Goal: Contribute content: Contribute content

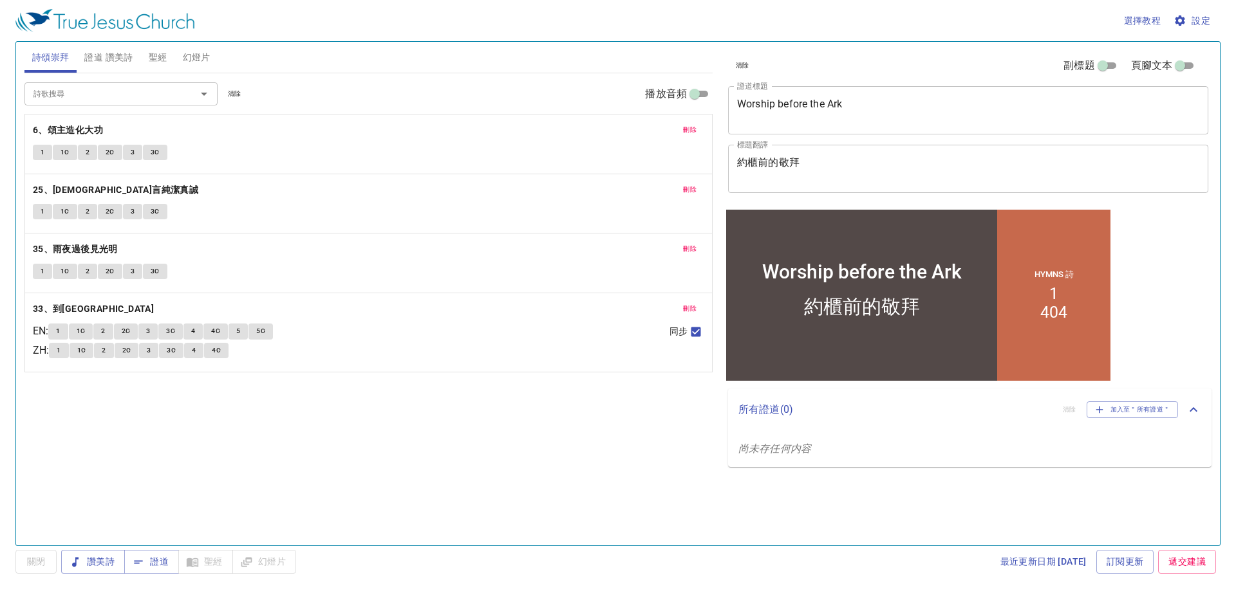
click at [823, 28] on span "設定" at bounding box center [1193, 21] width 34 height 16
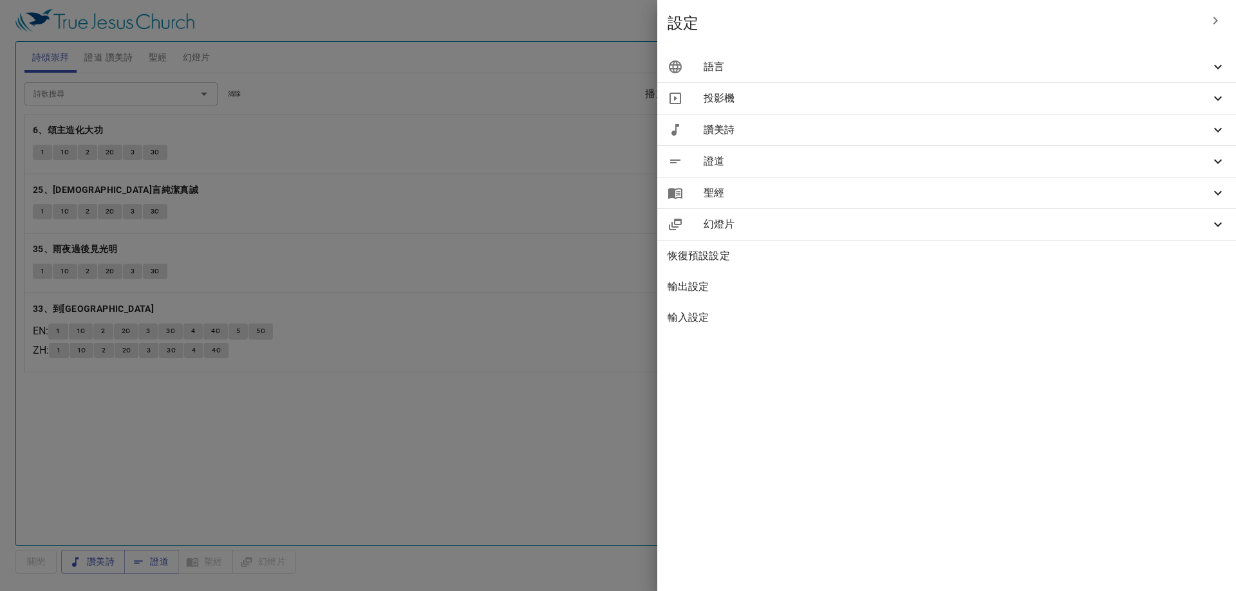
click at [823, 68] on span "語言" at bounding box center [956, 66] width 507 height 15
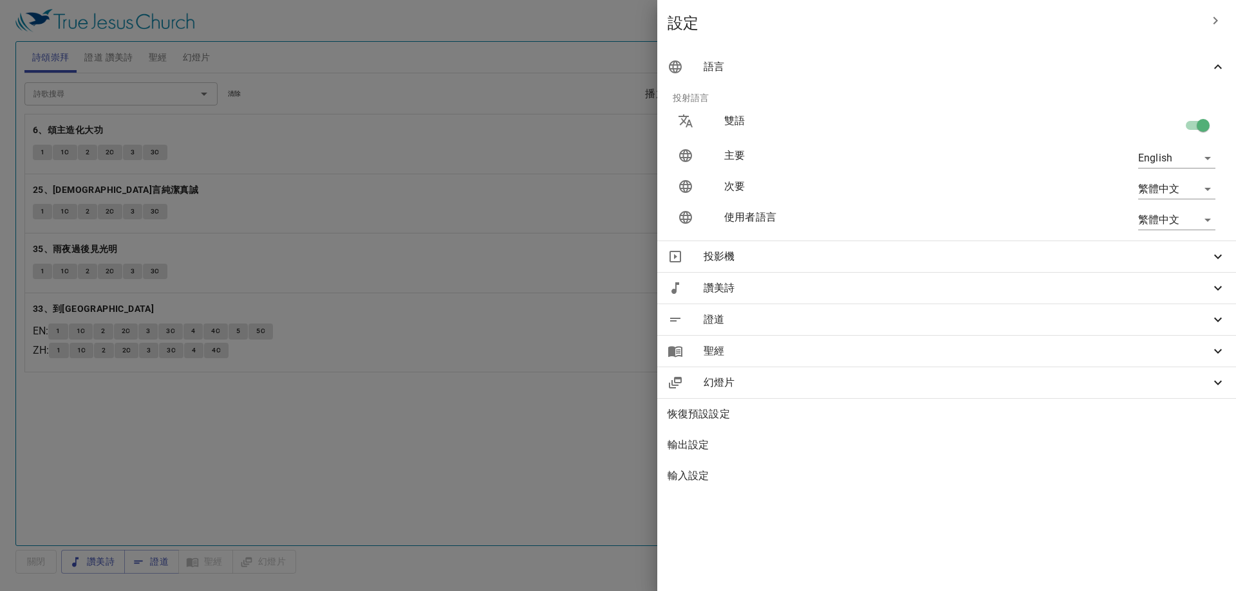
click at [823, 181] on body "選擇教程 設定 詩頌崇拜 證道 讚美詩 聖經 幻燈片 詩歌搜尋 詩歌搜尋 清除 播放音頻 刪除 6、頌主造化大功 1 1C 2 2C 3 3C 刪除 25、神…" at bounding box center [618, 295] width 1236 height 591
click at [823, 191] on li "English" at bounding box center [1174, 189] width 104 height 23
type input "zh"
type input "en"
click at [823, 214] on body "選擇教程 設定 詩頌崇拜 證道 讚美詩 聖經 幻燈片 詩歌搜尋 詩歌搜尋 清除 播放音頻 刪除 6、頌主造化大功 1 1C 2 2C 3 3C 刪除 25、神…" at bounding box center [618, 295] width 1236 height 591
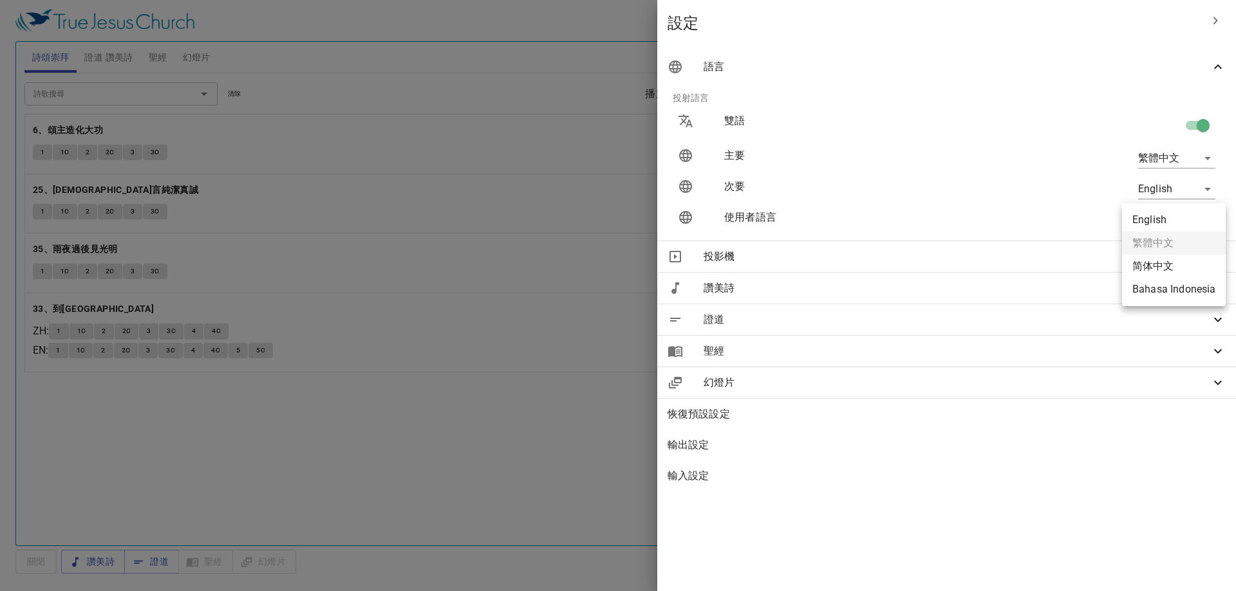
click at [823, 222] on li "English" at bounding box center [1174, 220] width 104 height 23
type input "en"
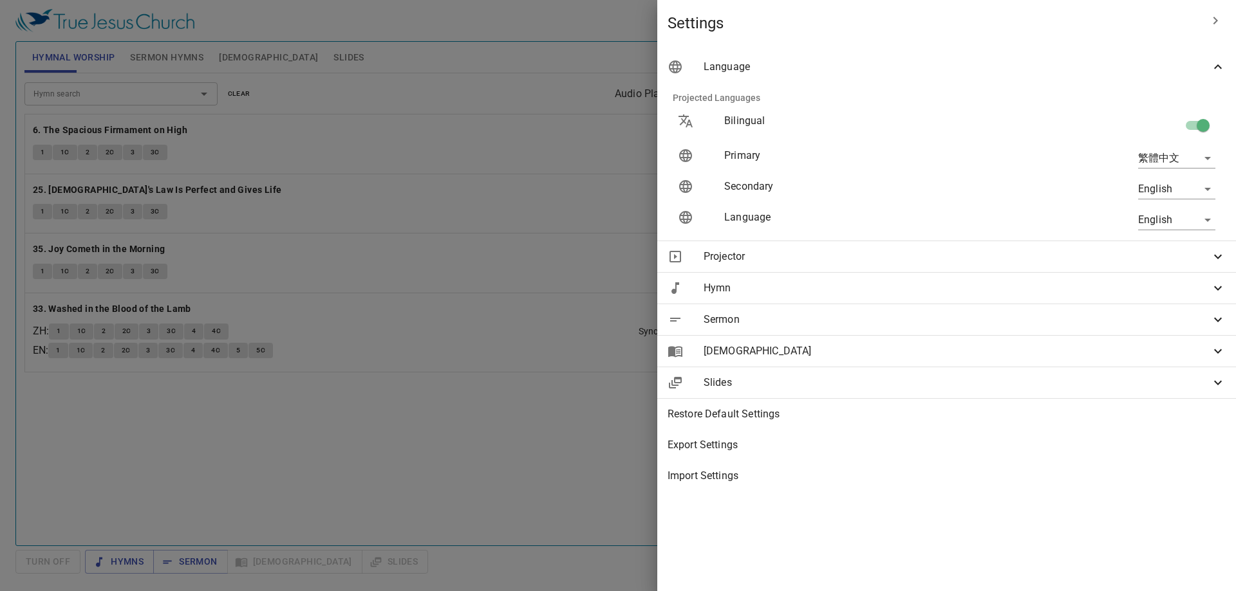
click at [0, 0] on div at bounding box center [0, 0] width 0 height 0
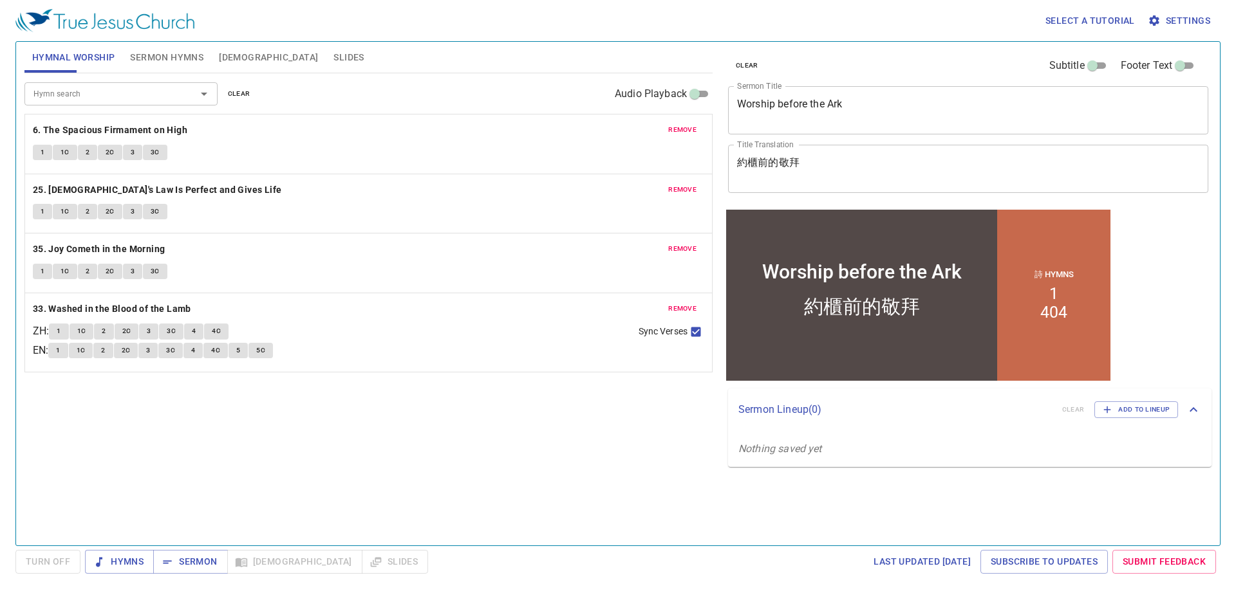
click at [823, 109] on textarea "Worship before the Ark" at bounding box center [968, 110] width 462 height 24
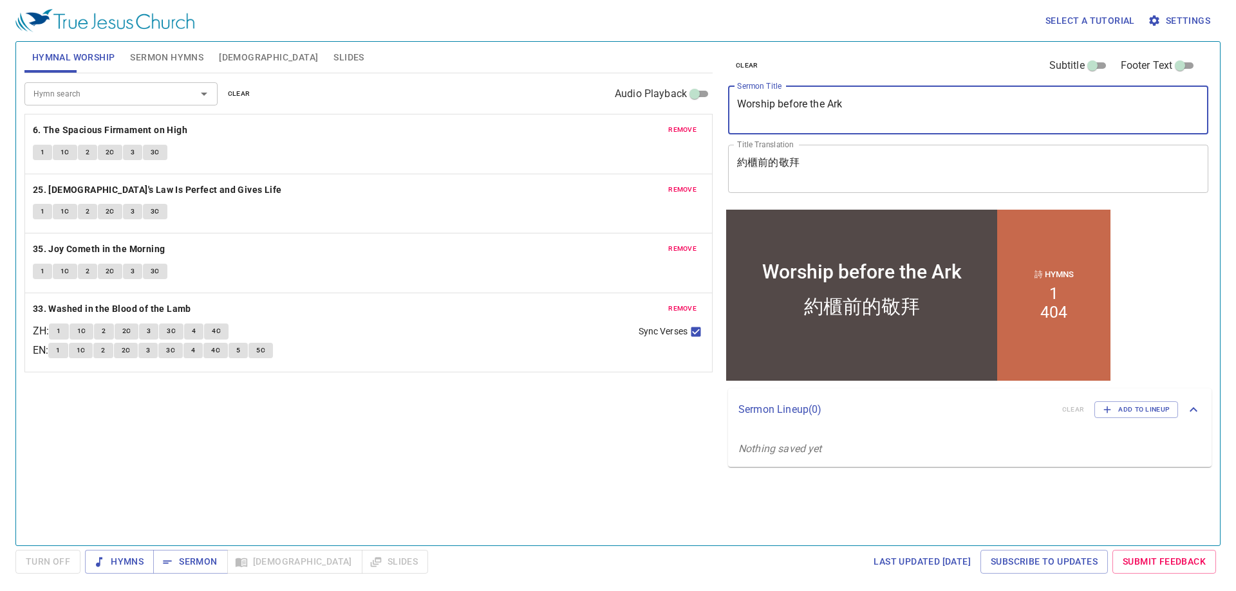
click at [823, 109] on textarea "Worship before the Ark" at bounding box center [968, 110] width 462 height 24
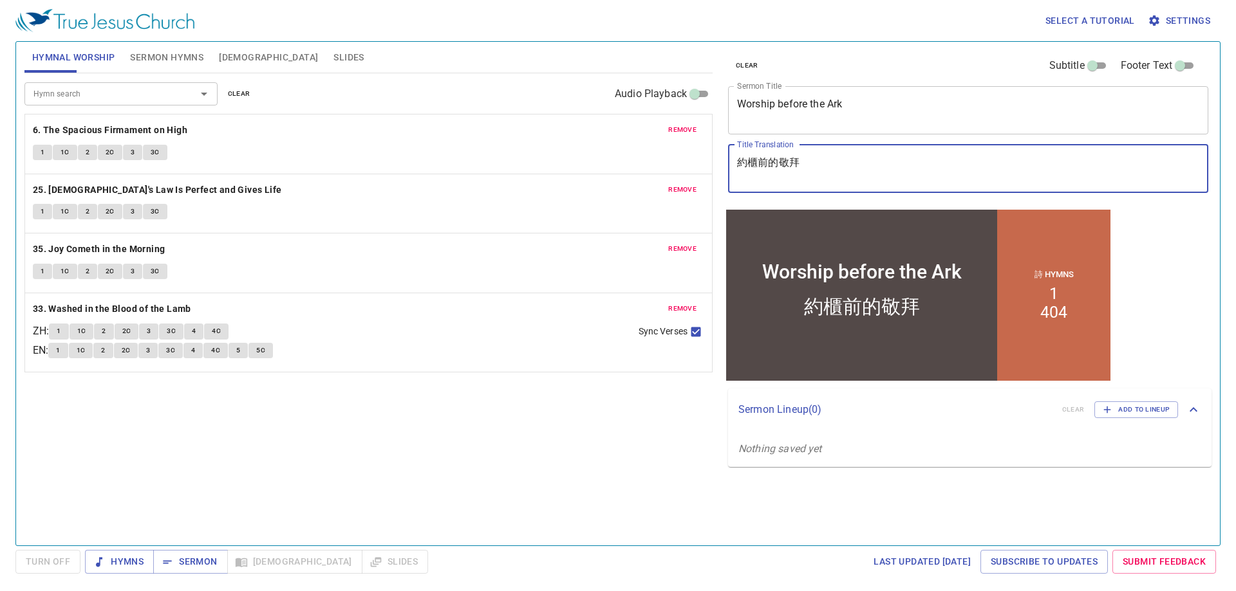
drag, startPoint x: 889, startPoint y: 175, endPoint x: 738, endPoint y: 154, distance: 152.7
click at [736, 154] on div "約櫃前的敬拜 x Title Translation" at bounding box center [968, 169] width 480 height 48
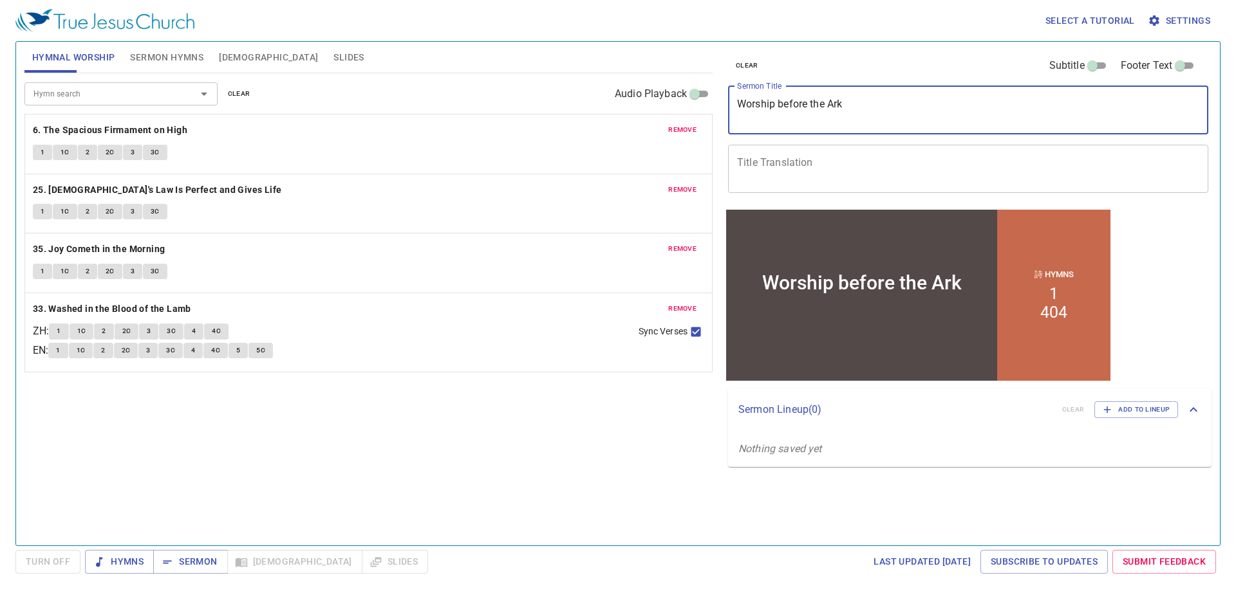
click at [823, 104] on textarea "Worship before the Ark" at bounding box center [968, 110] width 462 height 24
drag, startPoint x: 856, startPoint y: 104, endPoint x: 662, endPoint y: 93, distance: 194.7
click at [662, 93] on div "Hymnal Worship Sermon Hymns [DEMOGRAPHIC_DATA] Slides Hymn search Hymn search c…" at bounding box center [617, 289] width 1197 height 504
type textarea "#"
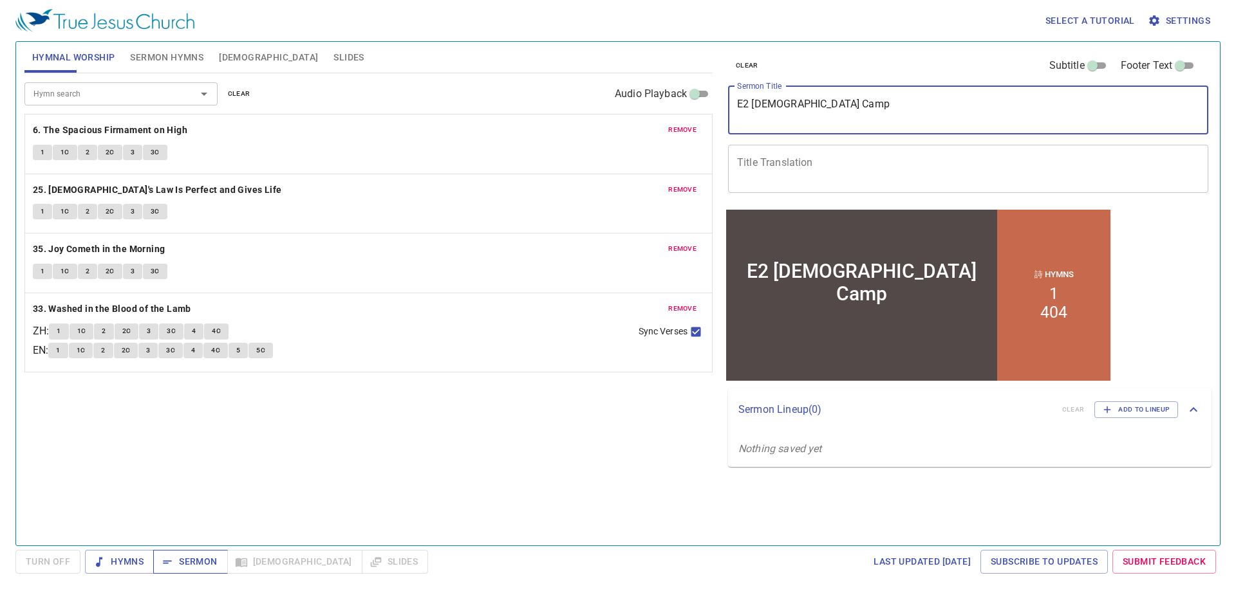
type textarea "E2 [DEMOGRAPHIC_DATA] Camp"
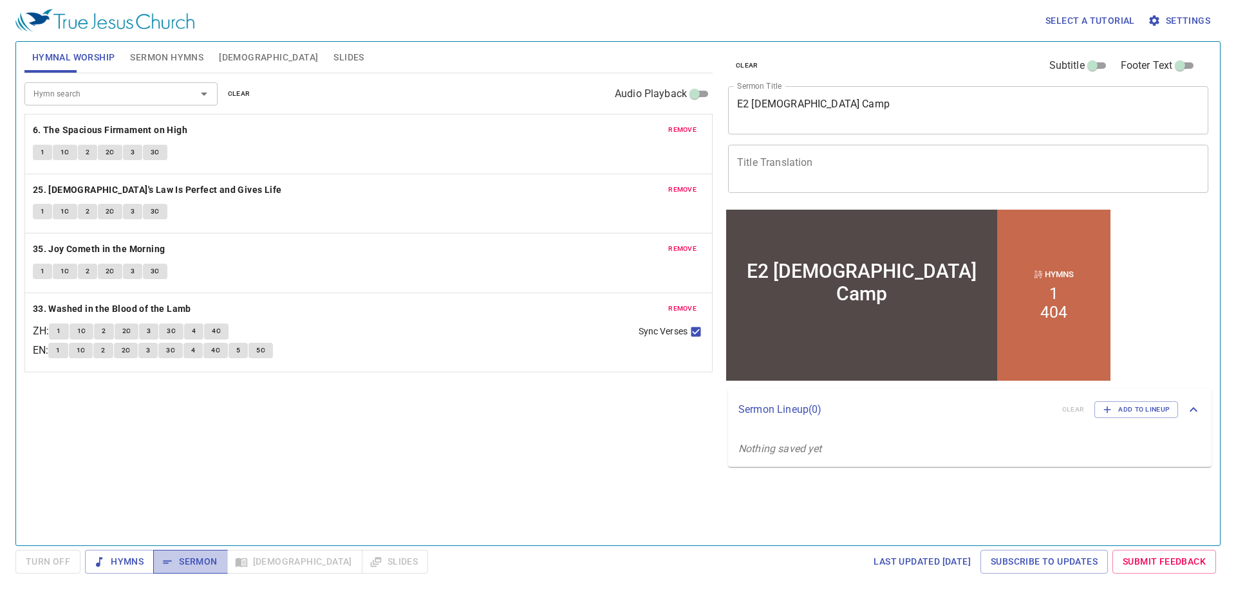
click at [0, 0] on button "Sermon" at bounding box center [0, 0] width 0 height 0
click at [198, 64] on span "Sermon Hymns" at bounding box center [166, 58] width 73 height 16
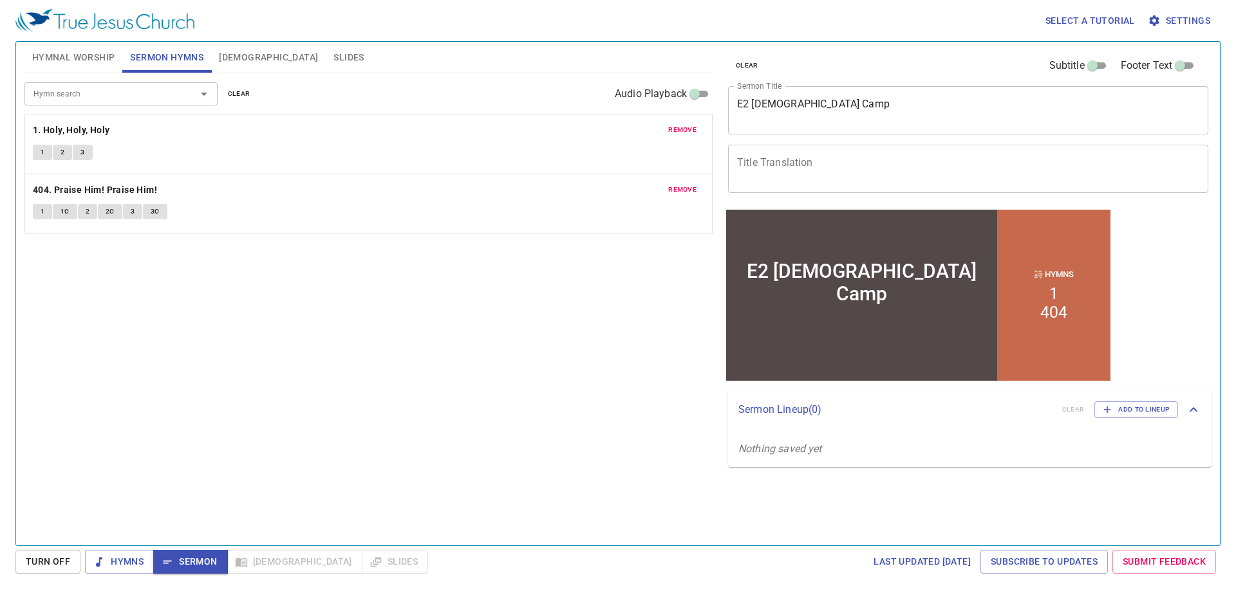
click at [685, 130] on span "remove" at bounding box center [682, 130] width 28 height 12
click at [685, 124] on button "remove" at bounding box center [682, 129] width 44 height 15
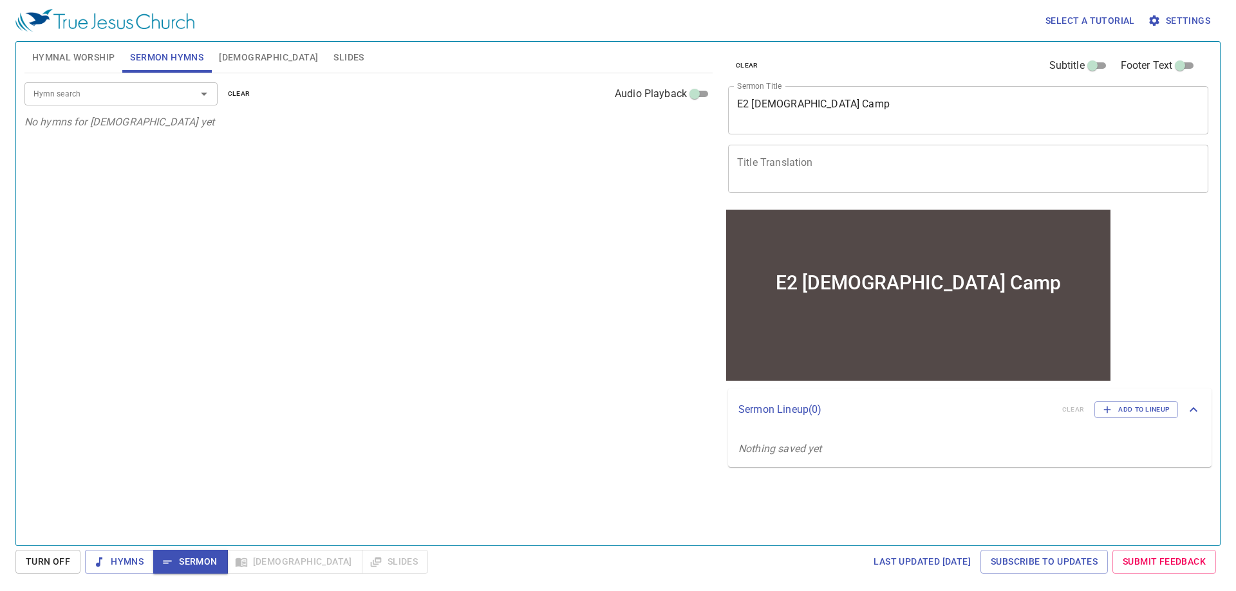
click at [107, 87] on input "Hymn search" at bounding box center [101, 93] width 147 height 15
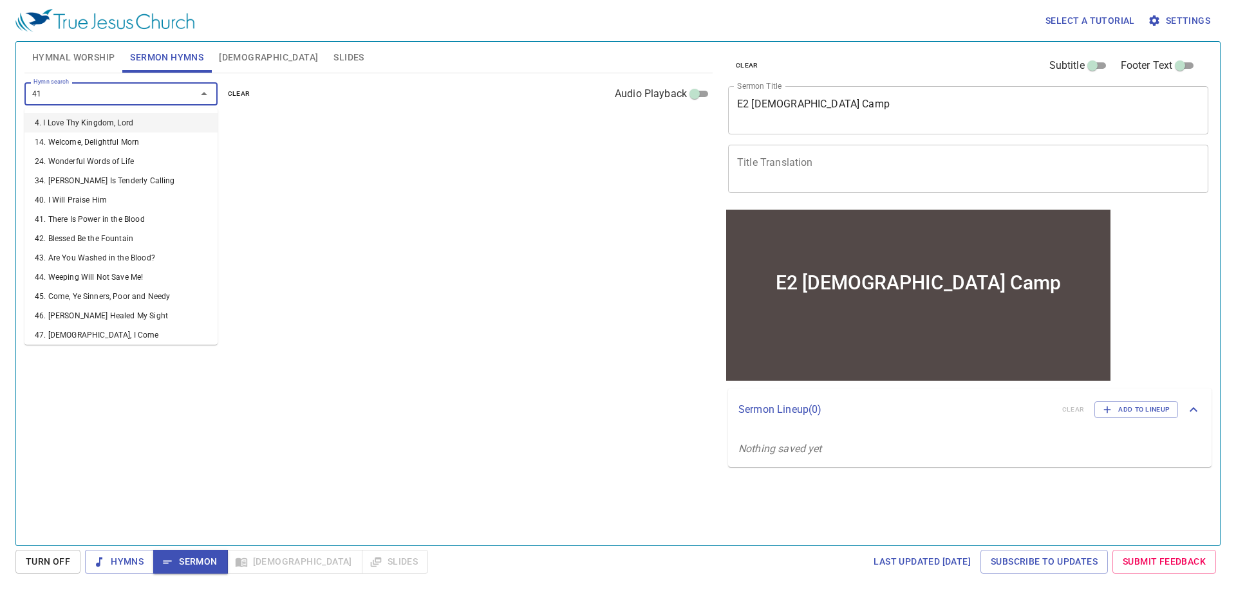
type input "411"
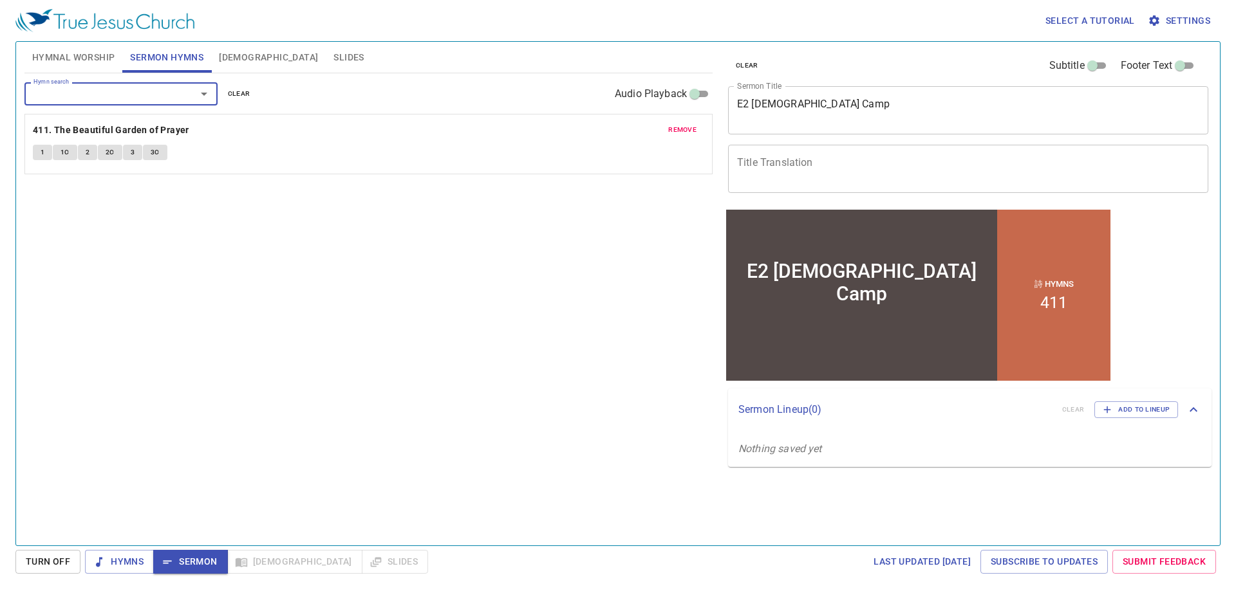
click at [823, 107] on textarea "E2 [DEMOGRAPHIC_DATA] Camp" at bounding box center [968, 110] width 462 height 24
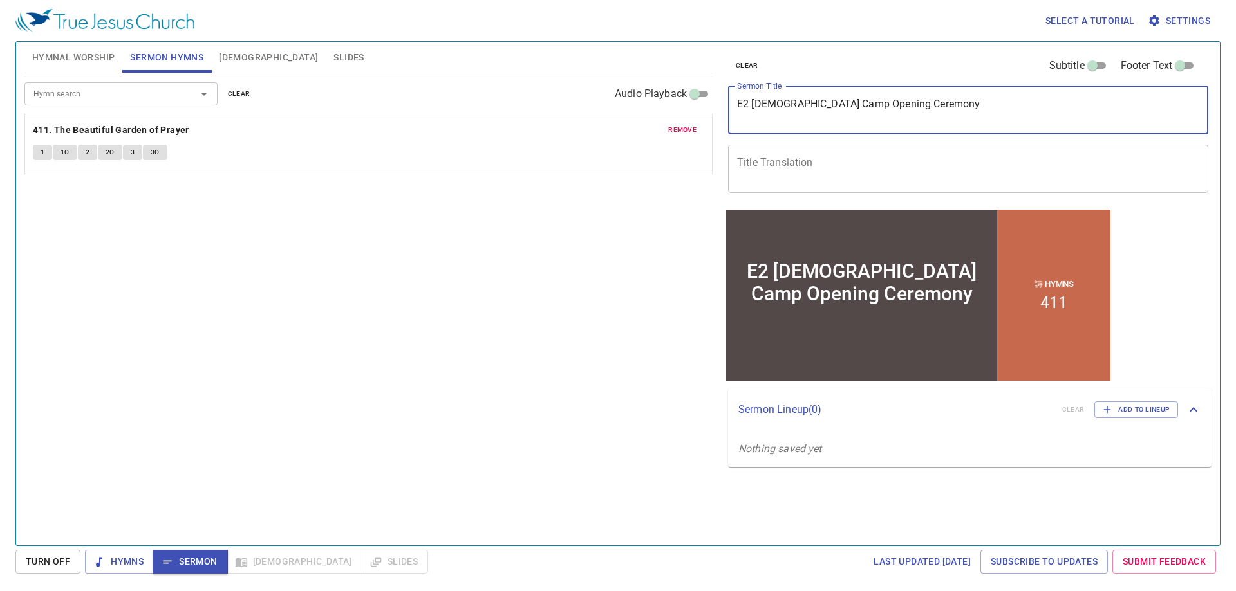
type textarea "E2 [DEMOGRAPHIC_DATA] Camp Opening Ceremony"
click at [823, 199] on div "clear Subtitle Footer Text Sermon Title E2 [DEMOGRAPHIC_DATA] Camp Opening Cere…" at bounding box center [967, 124] width 488 height 165
